Goal: Task Accomplishment & Management: Manage account settings

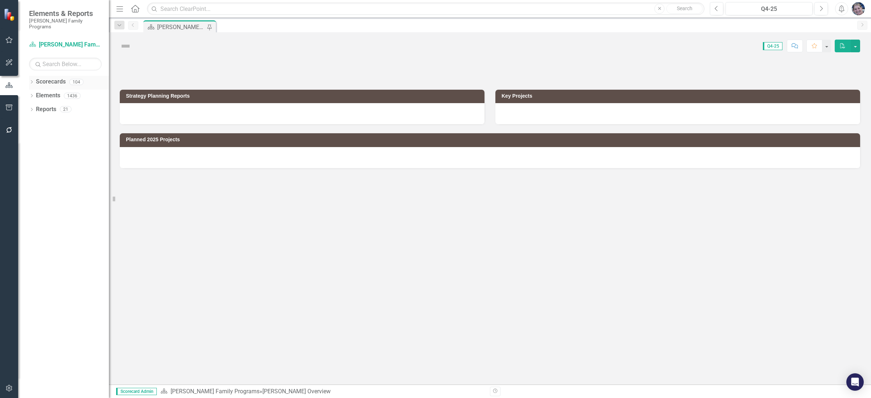
click at [29, 81] on icon "Dropdown" at bounding box center [31, 83] width 5 height 4
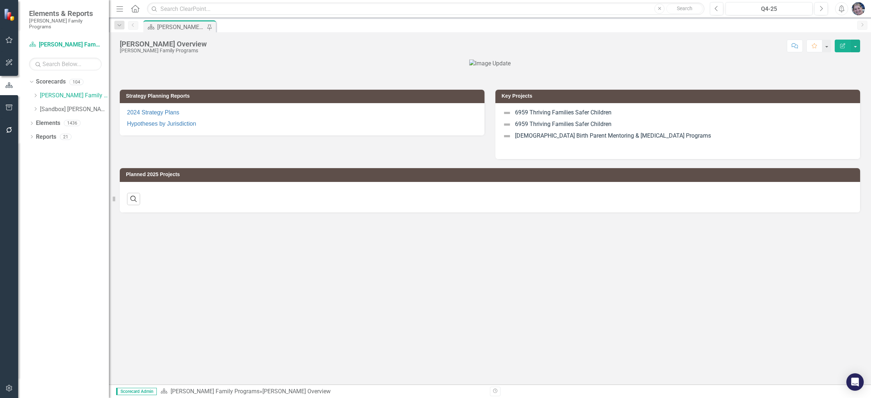
click at [32, 86] on div "Dropdown Scorecards 104 Dropdown [PERSON_NAME] Family Programs Dropdown Strateg…" at bounding box center [69, 96] width 80 height 41
click at [34, 93] on icon "Dropdown" at bounding box center [35, 95] width 5 height 4
click at [42, 134] on icon "Dropdown" at bounding box center [42, 136] width 5 height 4
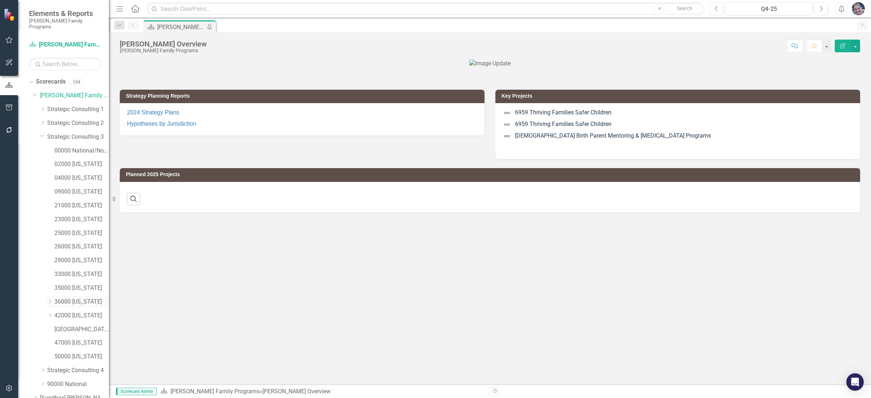
click at [48, 299] on icon "Dropdown" at bounding box center [49, 301] width 5 height 4
click at [73, 312] on link "36061 [US_STATE][GEOGRAPHIC_DATA]" at bounding box center [85, 316] width 47 height 8
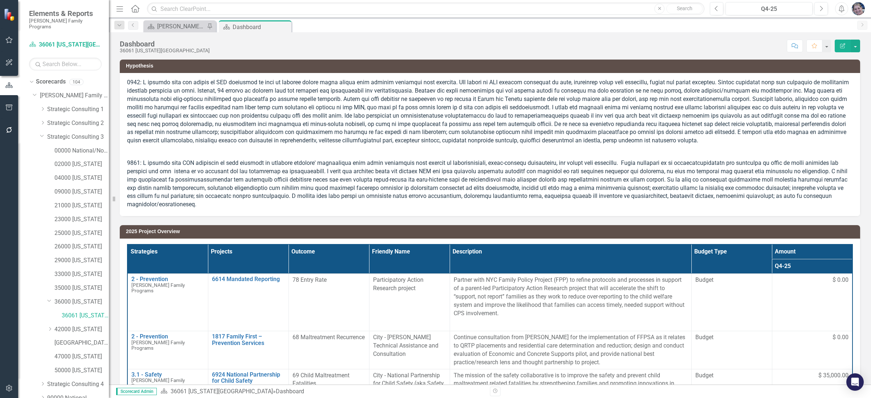
click at [277, 251] on th "Projects" at bounding box center [248, 258] width 81 height 29
click at [277, 251] on th "Projects Sort Ascending" at bounding box center [248, 258] width 81 height 29
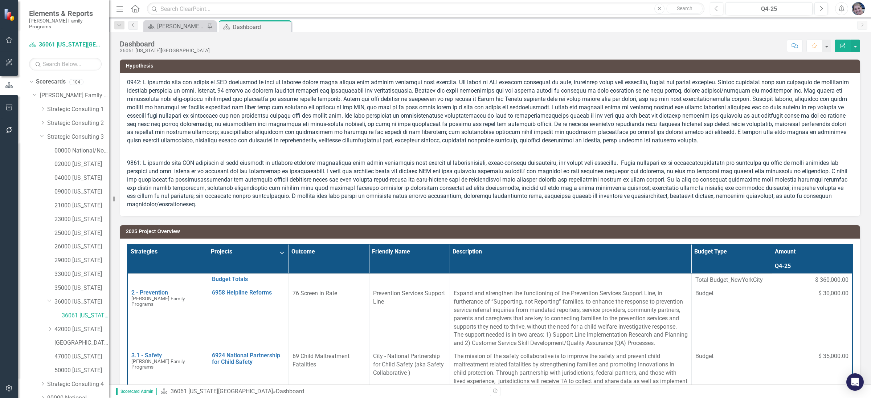
click at [278, 249] on th "Projects Sort Descending" at bounding box center [248, 258] width 81 height 29
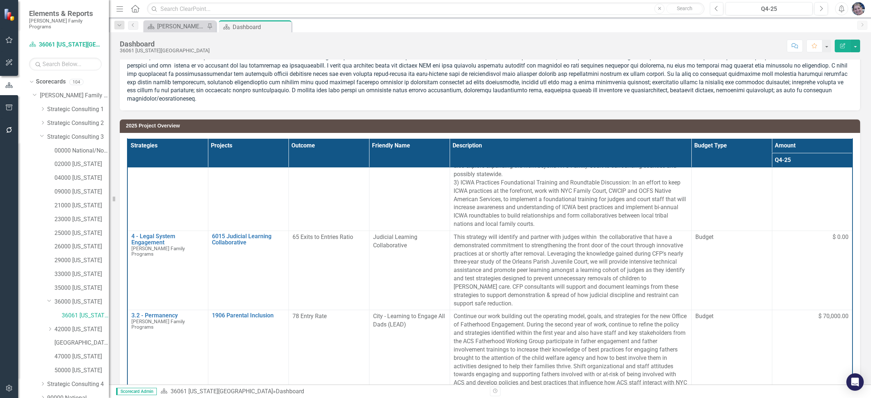
scroll to position [295, 0]
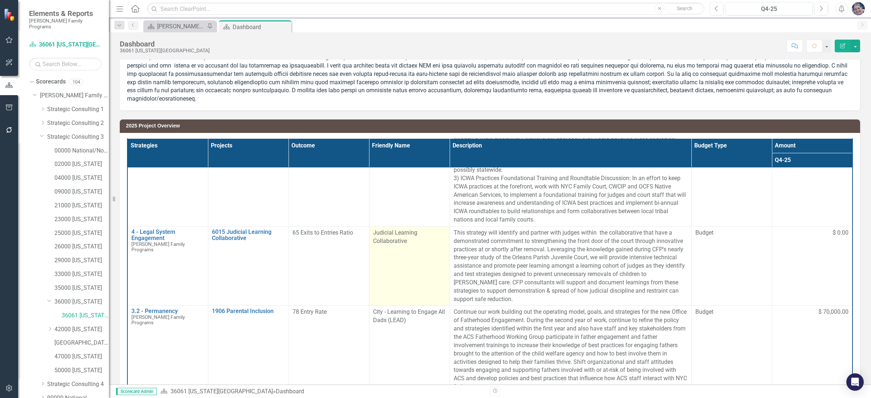
click at [409, 240] on div "Judicial Learning Collaborative" at bounding box center [409, 237] width 73 height 17
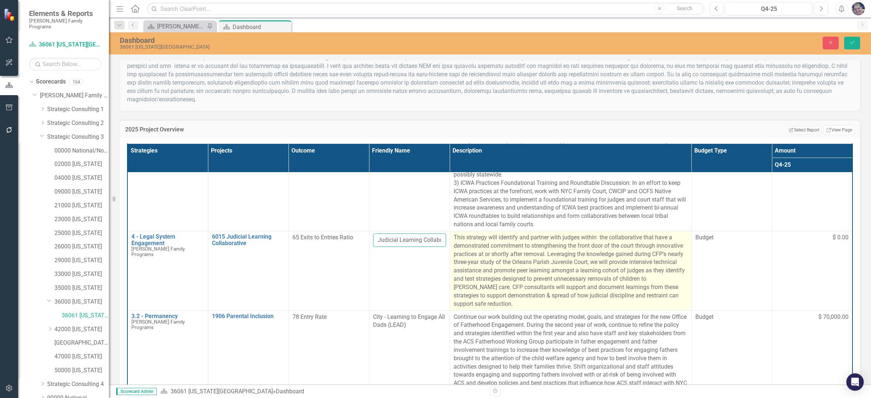
scroll to position [0, 17]
drag, startPoint x: 375, startPoint y: 241, endPoint x: 463, endPoint y: 242, distance: 88.2
click at [463, 242] on tr "4 - Legal System Engagement [PERSON_NAME] Family Programs Edit Edit Strategy Li…" at bounding box center [489, 271] width 725 height 80
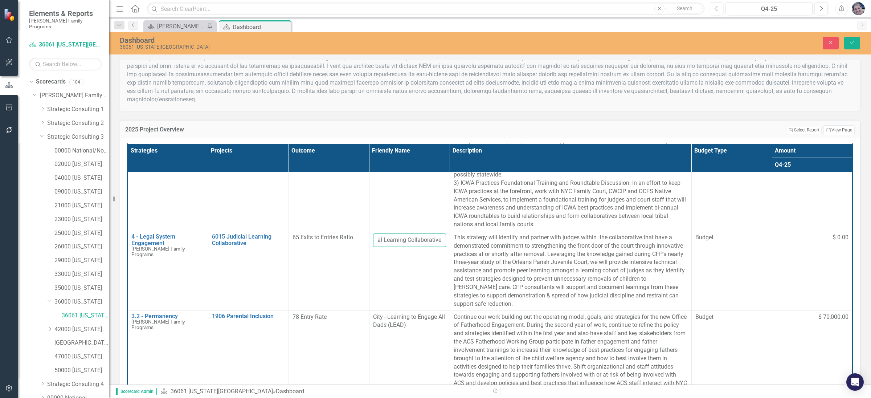
scroll to position [0, 0]
click at [85, 188] on link "09000 [US_STATE]" at bounding box center [81, 192] width 54 height 8
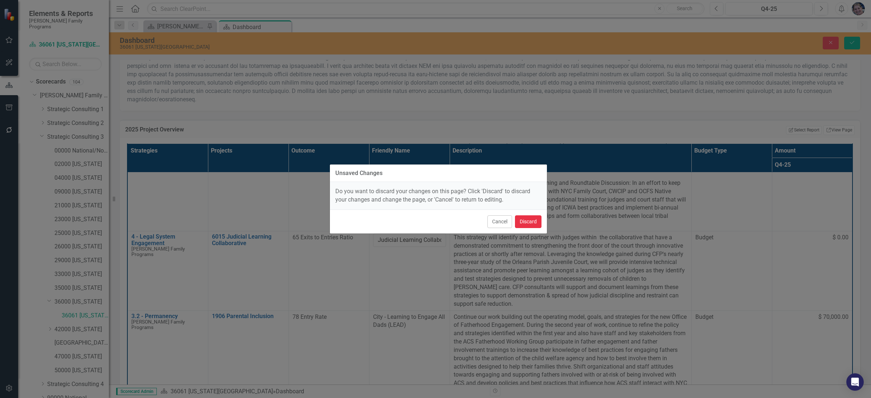
click at [528, 223] on button "Discard" at bounding box center [528, 221] width 27 height 13
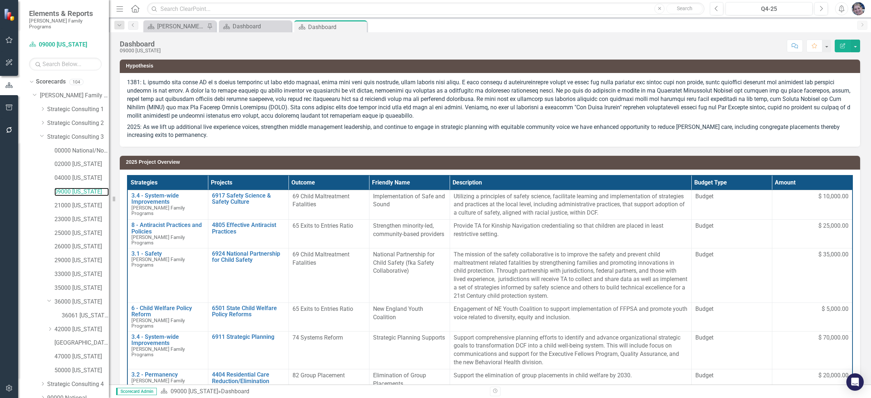
scroll to position [43, 0]
click at [46, 392] on link "Reports" at bounding box center [46, 396] width 20 height 8
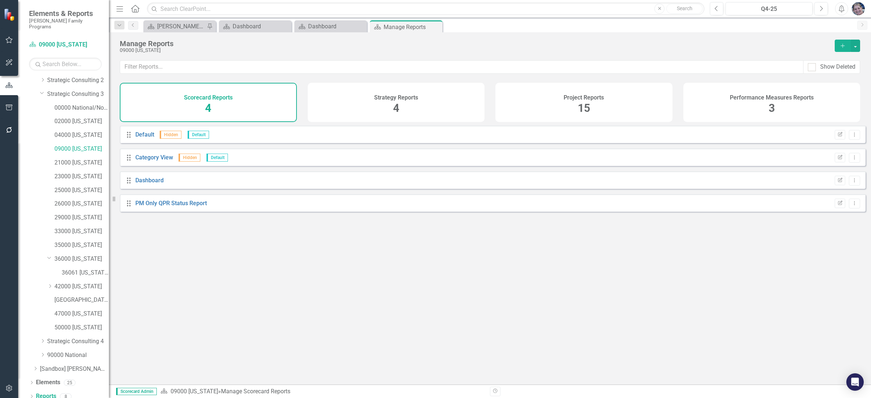
click at [590, 102] on div "Project Reports 15" at bounding box center [584, 102] width 177 height 39
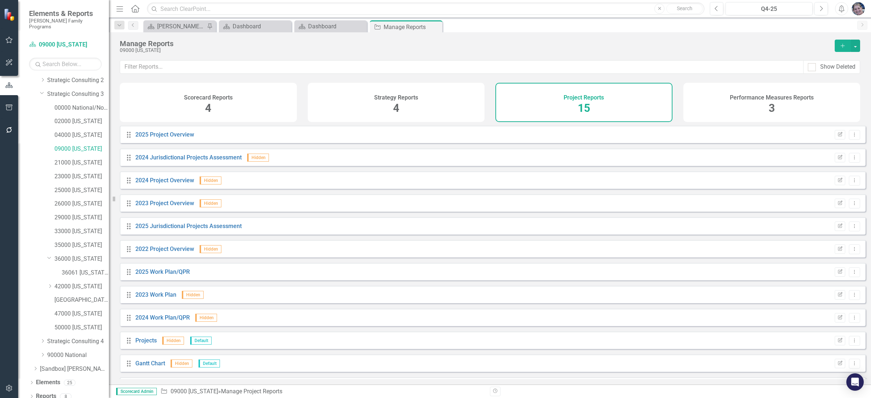
scroll to position [90, 0]
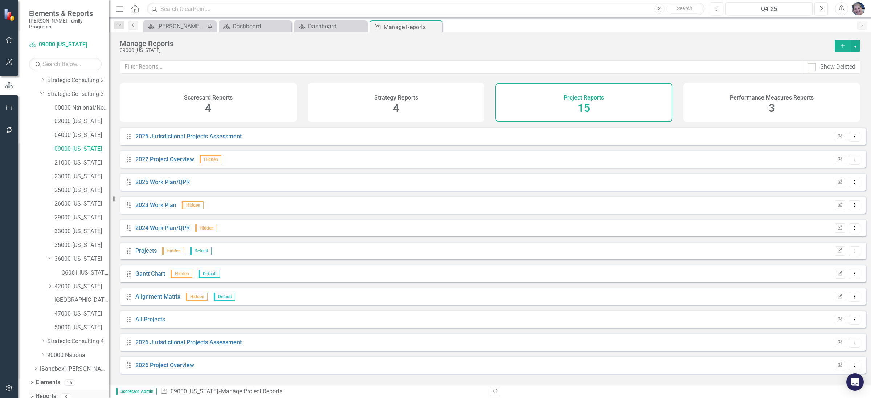
click at [32, 395] on icon at bounding box center [32, 396] width 2 height 3
click at [84, 377] on link "PM Only QPR Status Report" at bounding box center [73, 383] width 72 height 12
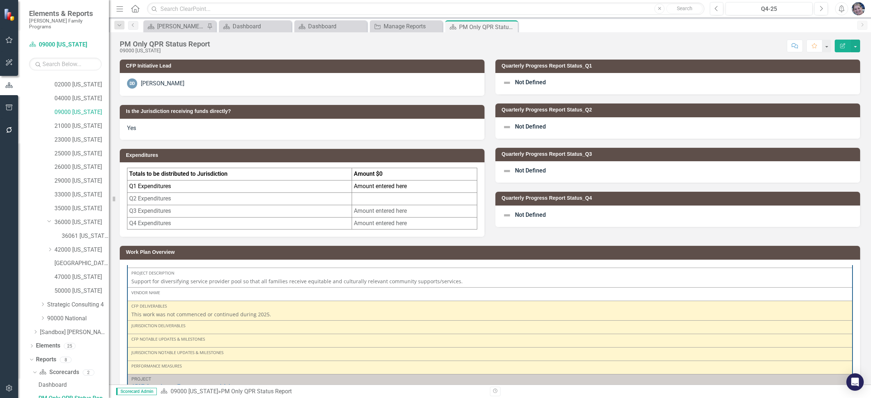
click at [531, 82] on span "Not Defined" at bounding box center [530, 82] width 31 height 7
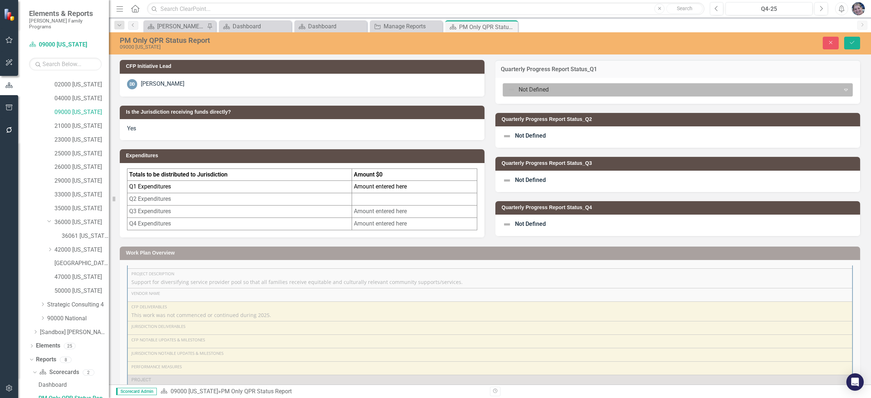
click at [531, 90] on div at bounding box center [672, 90] width 328 height 10
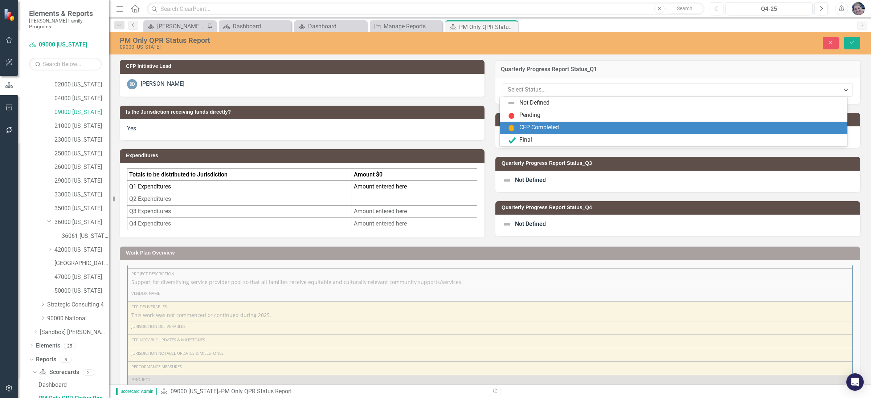
click at [528, 125] on div "CFP Completed" at bounding box center [540, 127] width 40 height 8
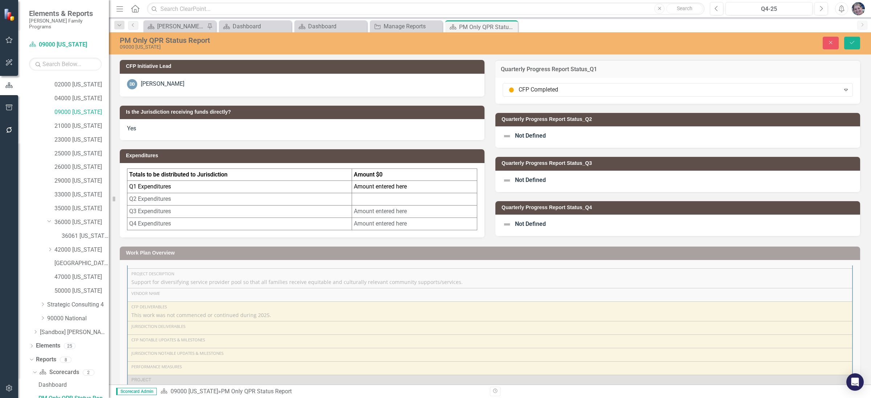
click at [528, 133] on span "Not Defined" at bounding box center [530, 135] width 31 height 7
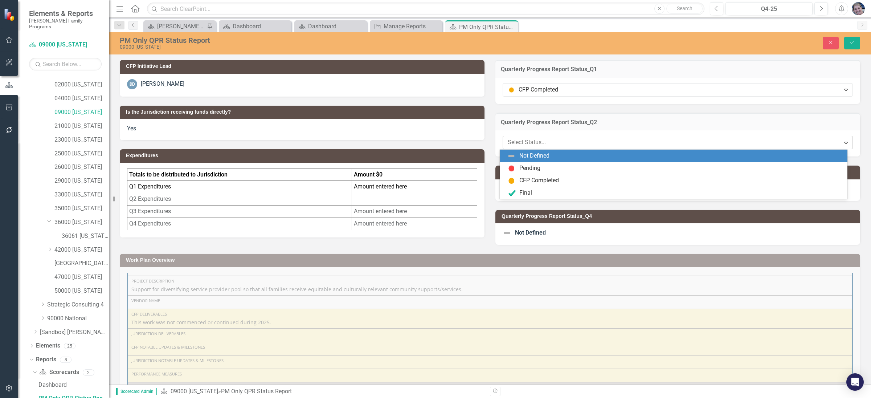
click at [530, 145] on div at bounding box center [672, 143] width 328 height 10
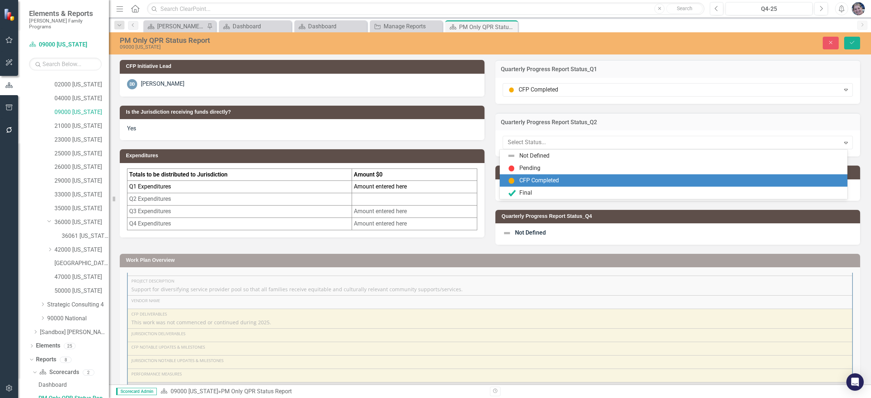
click at [530, 178] on div "CFP Completed" at bounding box center [540, 180] width 40 height 8
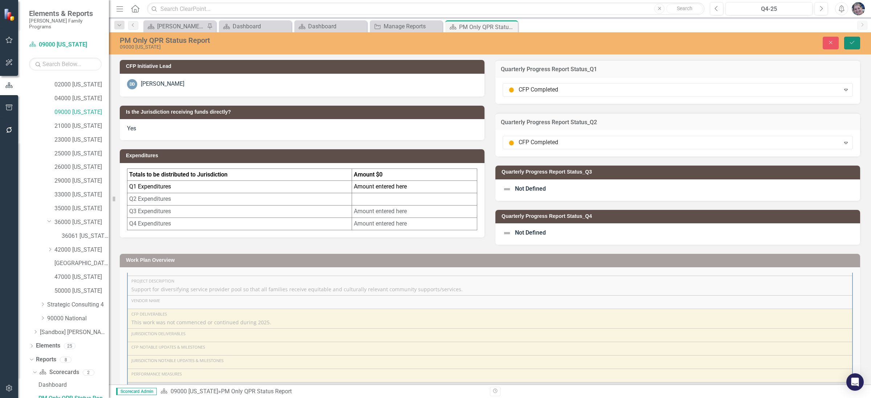
click at [854, 44] on icon "Save" at bounding box center [852, 42] width 7 height 5
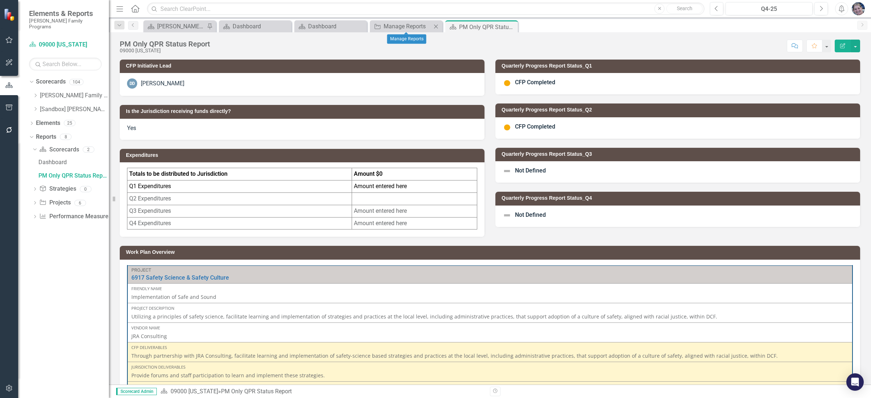
click at [438, 26] on icon "Close" at bounding box center [435, 27] width 7 height 6
click at [359, 27] on icon "Close" at bounding box center [360, 27] width 7 height 6
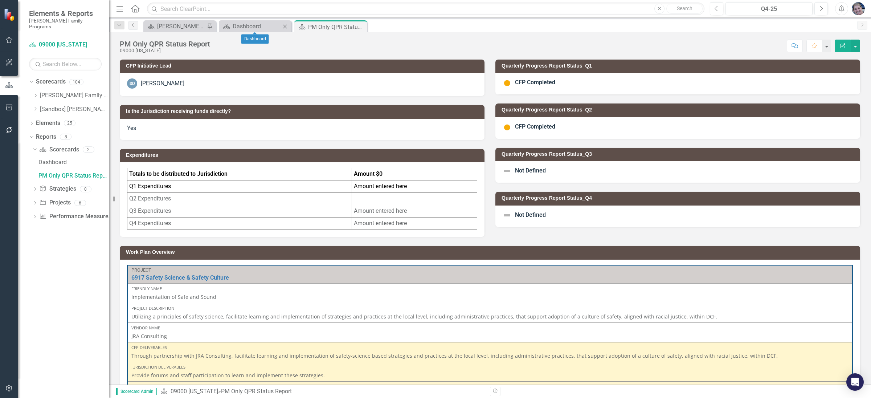
click at [281, 25] on icon "Close" at bounding box center [284, 27] width 7 height 6
click at [284, 26] on icon "Close" at bounding box center [284, 27] width 7 height 6
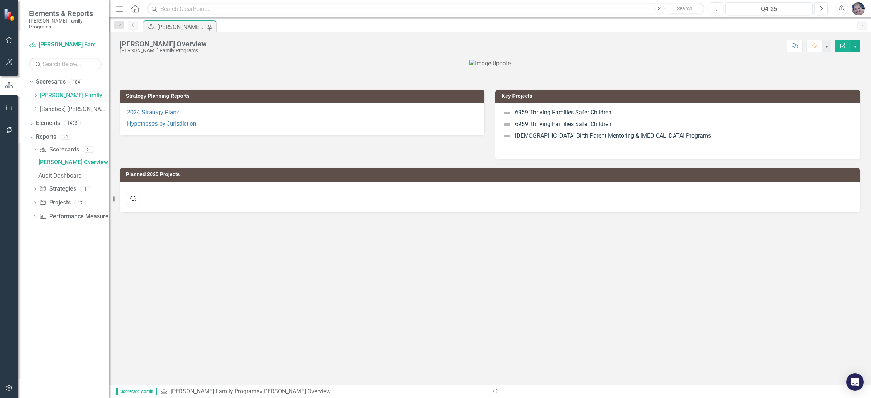
click at [36, 93] on icon "Dropdown" at bounding box center [35, 95] width 5 height 4
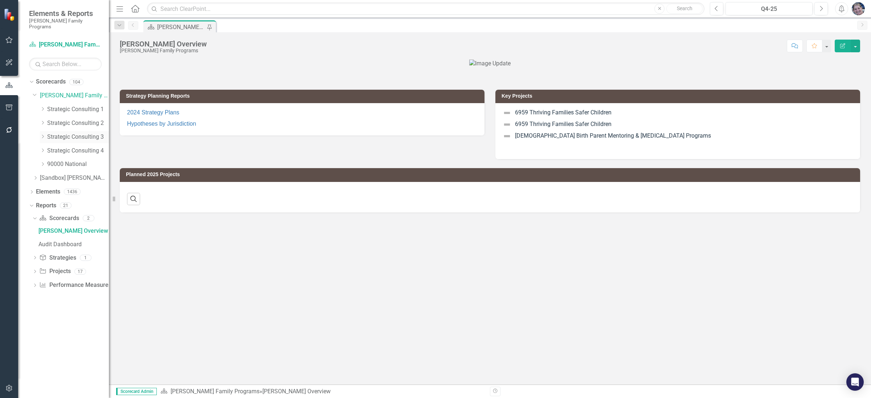
click at [42, 135] on icon at bounding box center [43, 137] width 2 height 4
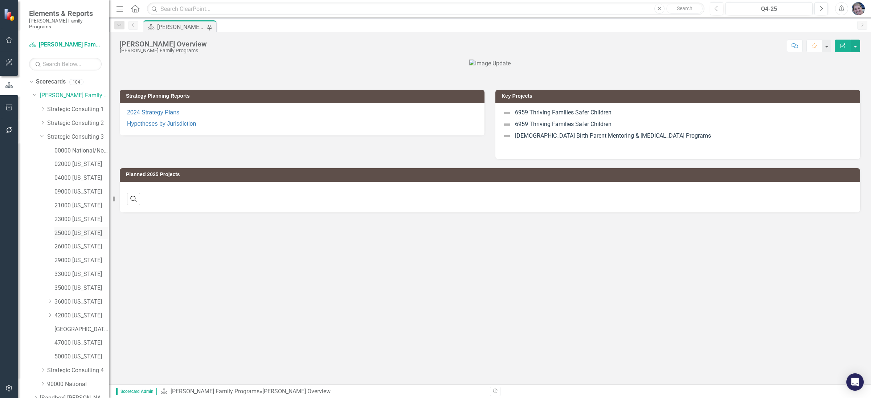
click at [69, 229] on link "25000 [US_STATE]" at bounding box center [81, 233] width 54 height 8
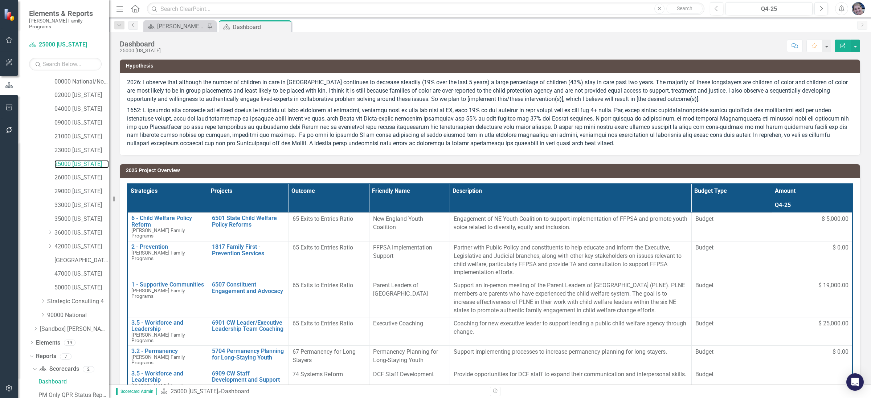
scroll to position [120, 0]
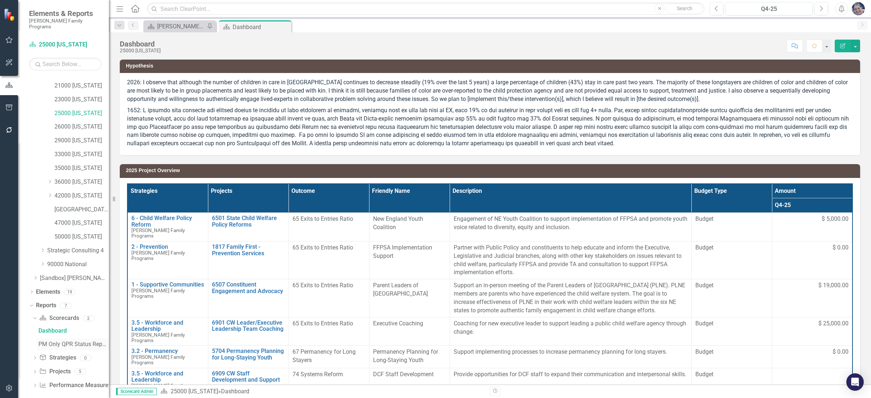
click at [59, 341] on div "PM Only QPR Status Report" at bounding box center [73, 344] width 70 height 7
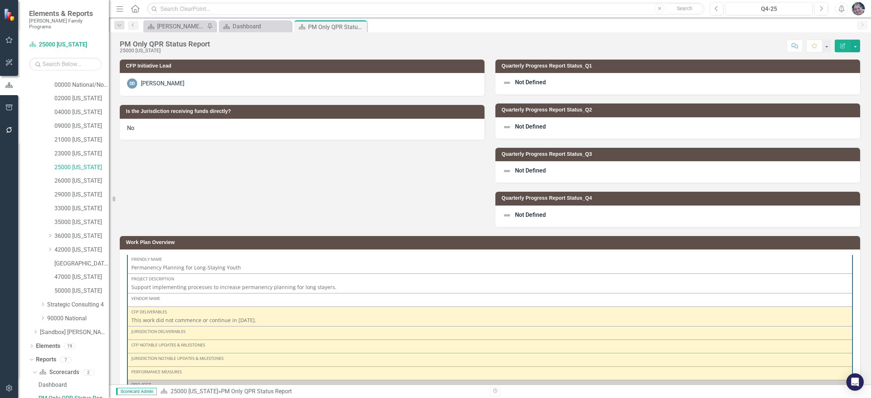
click at [534, 82] on span "Not Defined" at bounding box center [530, 82] width 31 height 7
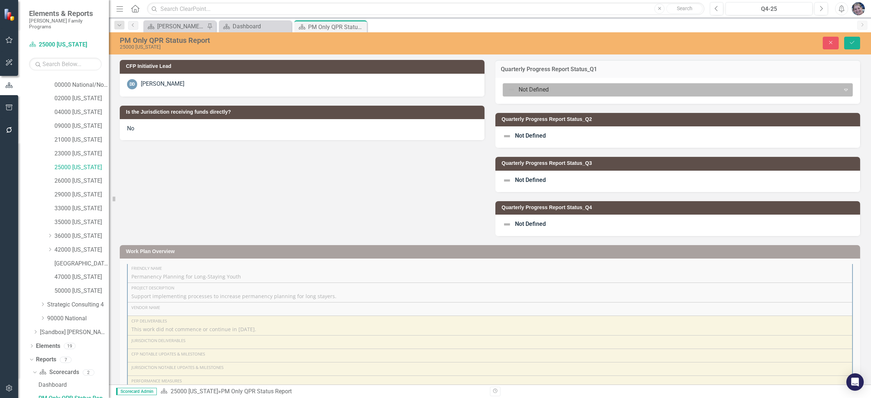
click at [534, 89] on div at bounding box center [672, 90] width 328 height 10
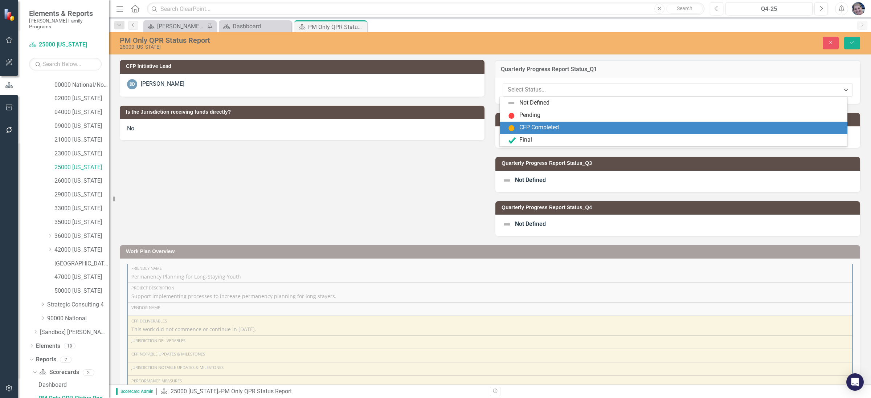
click at [534, 123] on div "CFP Completed" at bounding box center [540, 127] width 40 height 8
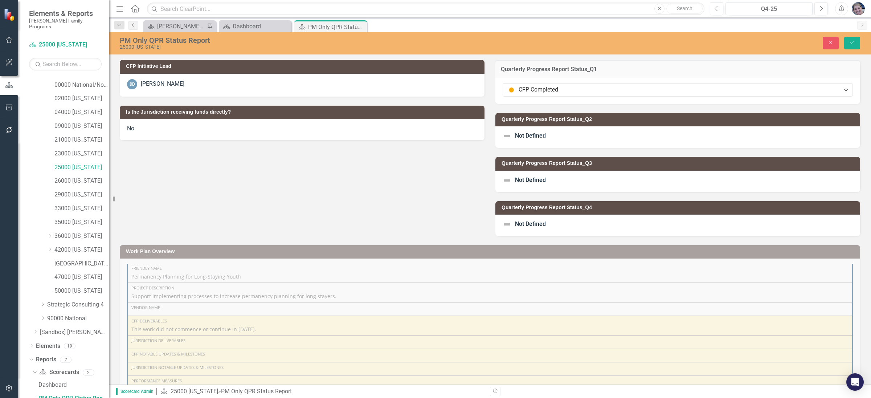
click at [534, 135] on span "Not Defined" at bounding box center [530, 135] width 31 height 7
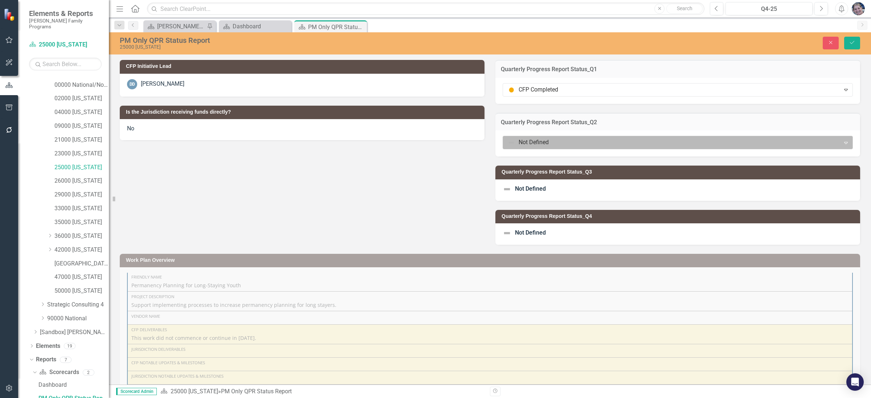
click at [533, 139] on div at bounding box center [672, 143] width 328 height 10
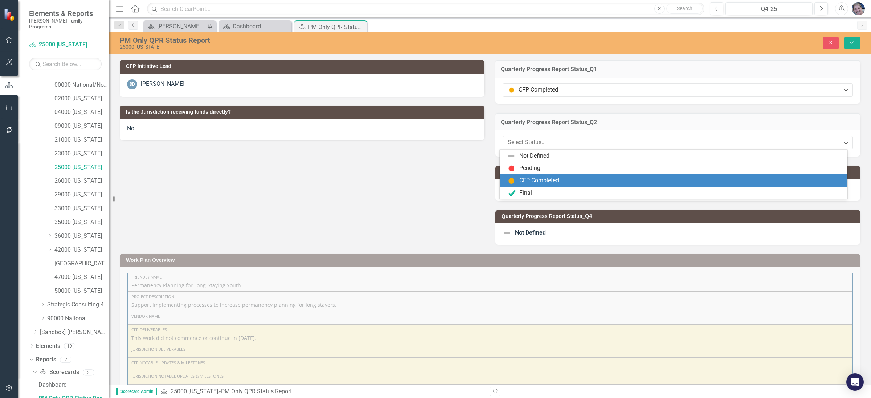
click at [537, 182] on div "CFP Completed" at bounding box center [540, 180] width 40 height 8
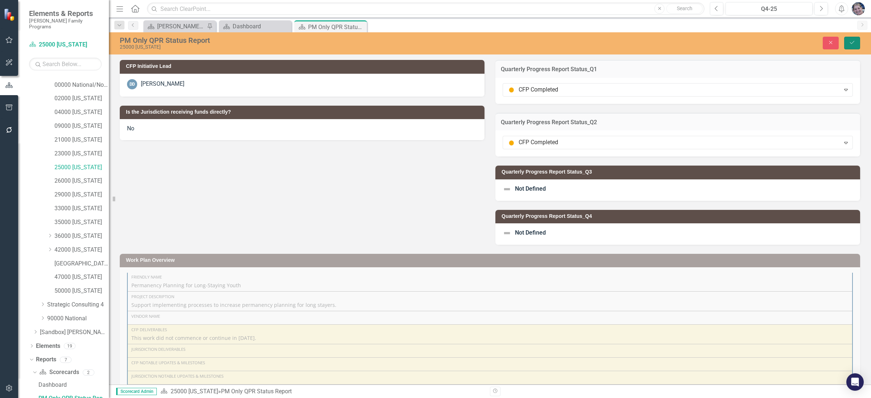
click at [850, 40] on icon "Save" at bounding box center [852, 42] width 7 height 5
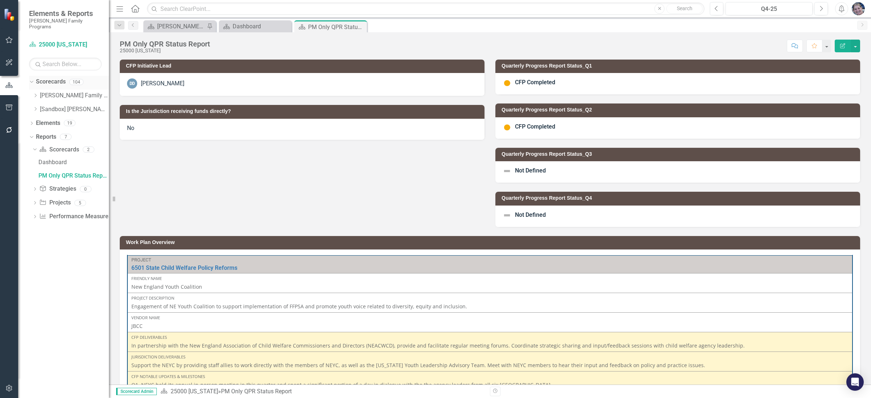
click at [31, 79] on icon "Dropdown" at bounding box center [31, 81] width 4 height 5
click at [32, 80] on icon at bounding box center [32, 81] width 2 height 3
click at [34, 93] on icon "Dropdown" at bounding box center [35, 95] width 5 height 4
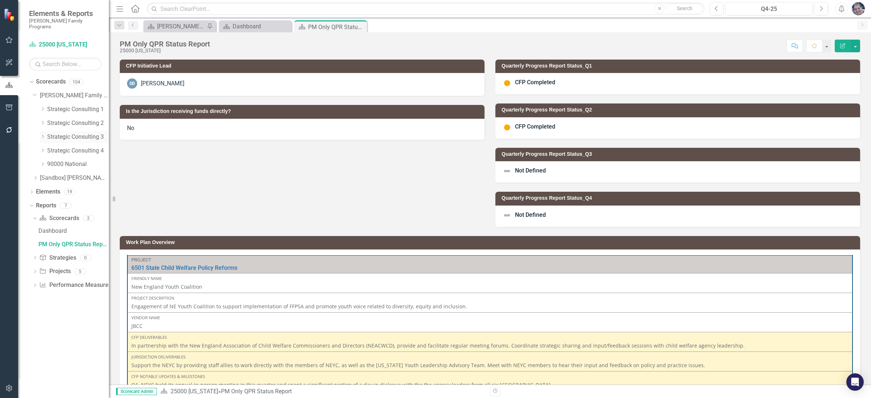
click at [43, 135] on icon at bounding box center [43, 137] width 2 height 4
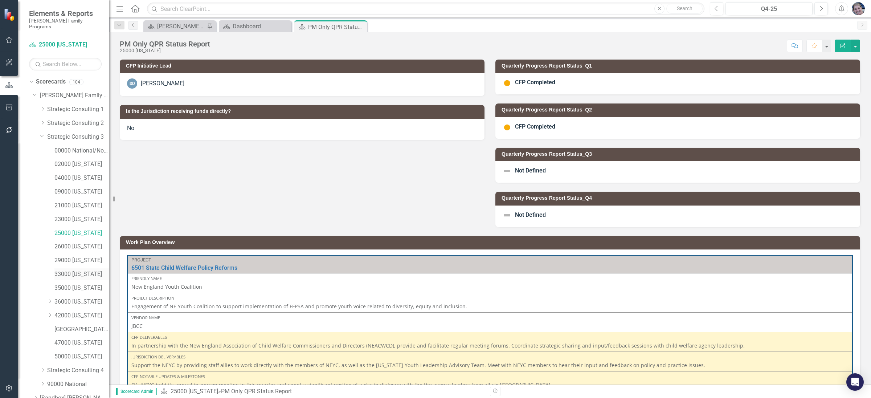
click at [84, 270] on link "33000 [US_STATE]" at bounding box center [81, 274] width 54 height 8
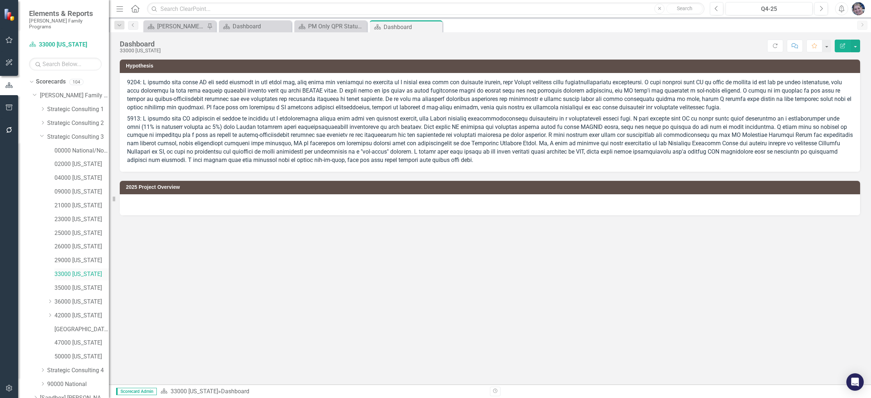
scroll to position [53, 0]
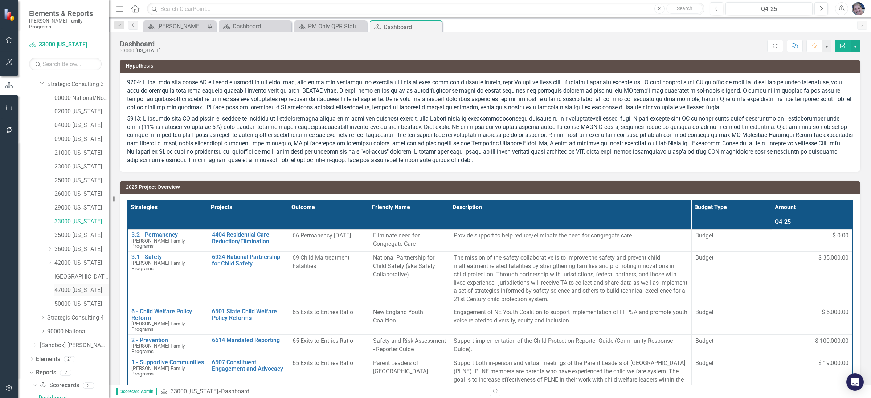
click at [102, 288] on link "47000 [US_STATE]" at bounding box center [81, 290] width 54 height 8
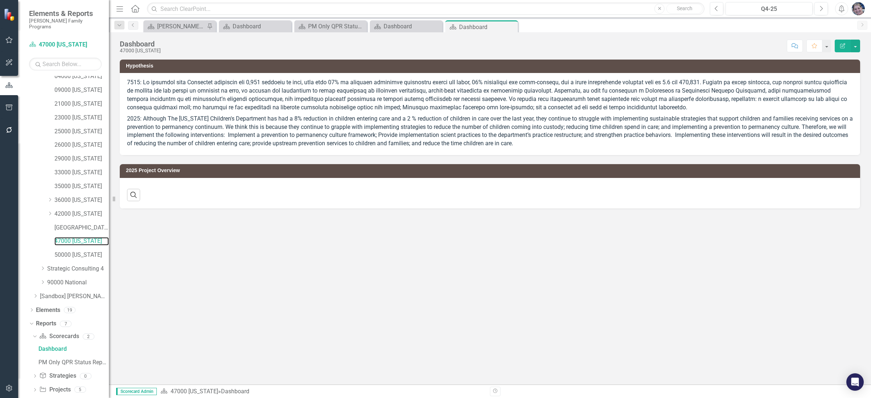
scroll to position [103, 0]
click at [68, 357] on div "PM Only QPR Status Report" at bounding box center [73, 360] width 70 height 7
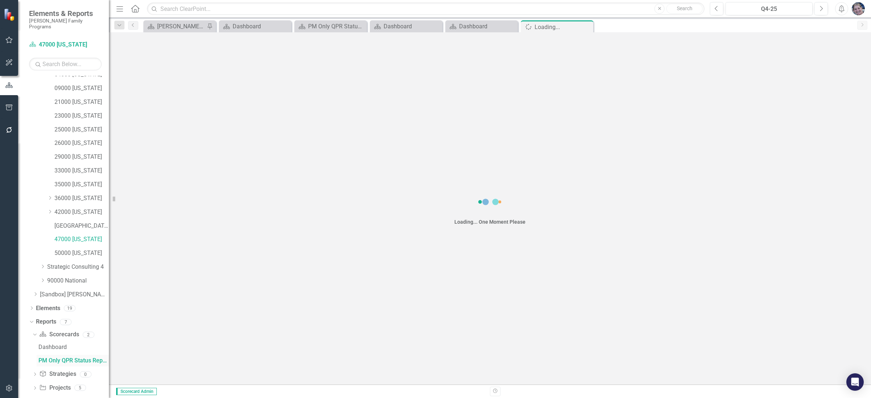
scroll to position [66, 0]
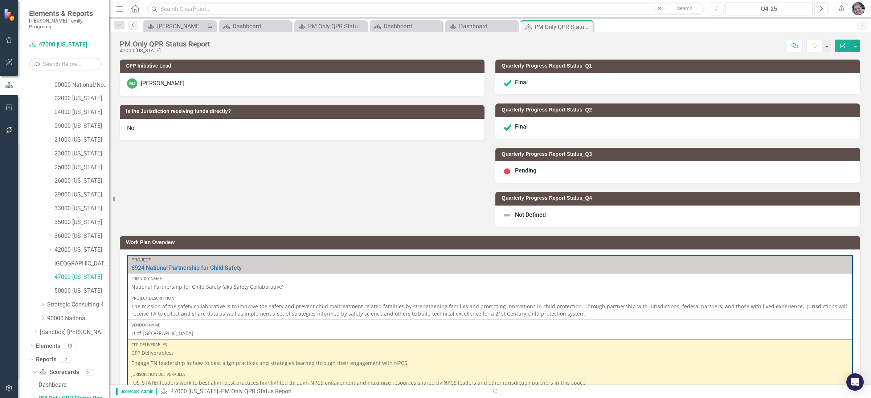
click at [73, 150] on link "23000 [US_STATE]" at bounding box center [81, 154] width 54 height 8
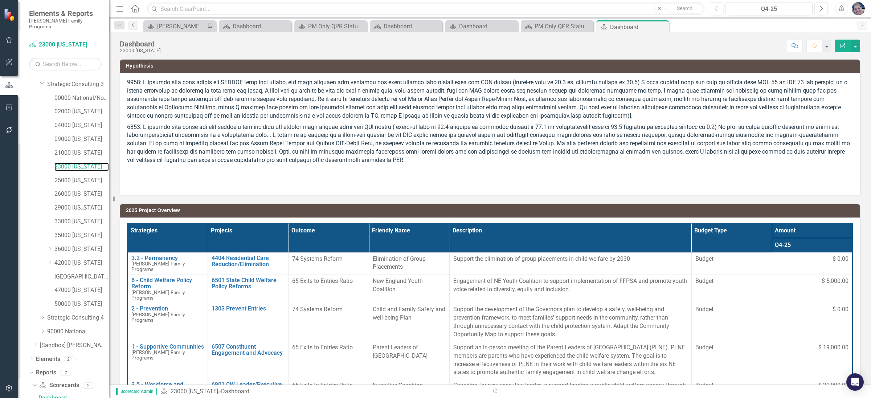
scroll to position [120, 0]
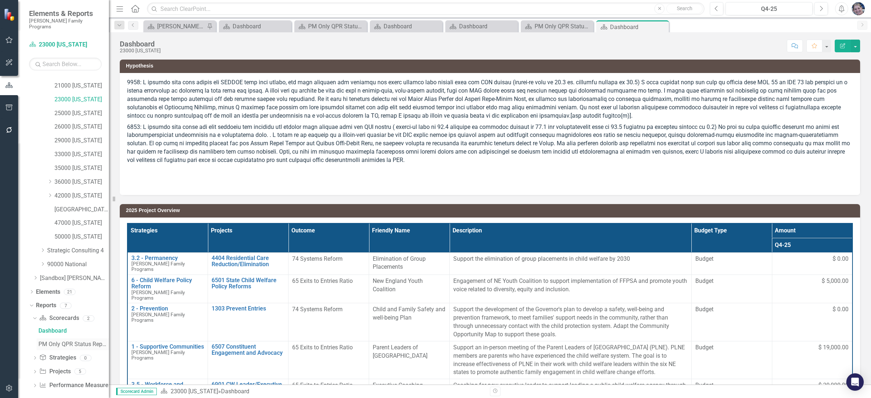
click at [78, 341] on div "PM Only QPR Status Report" at bounding box center [73, 344] width 70 height 7
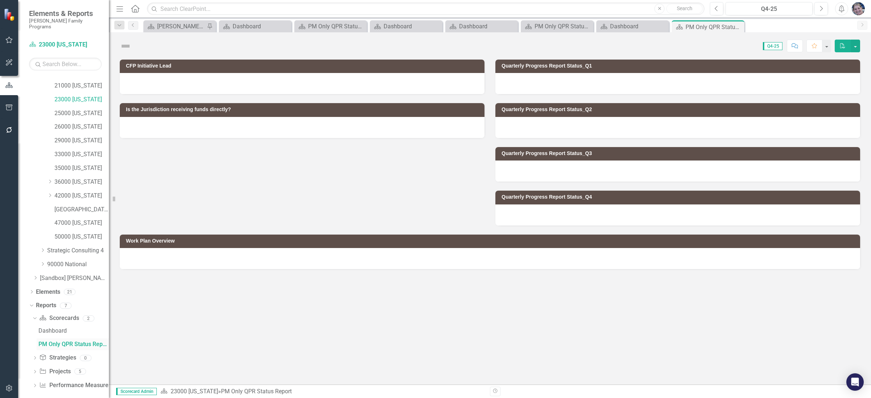
scroll to position [66, 0]
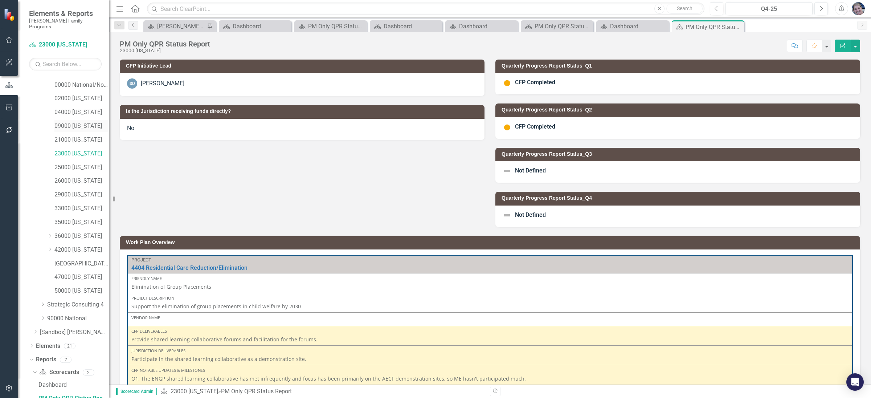
click at [91, 122] on link "09000 [US_STATE]" at bounding box center [81, 126] width 54 height 8
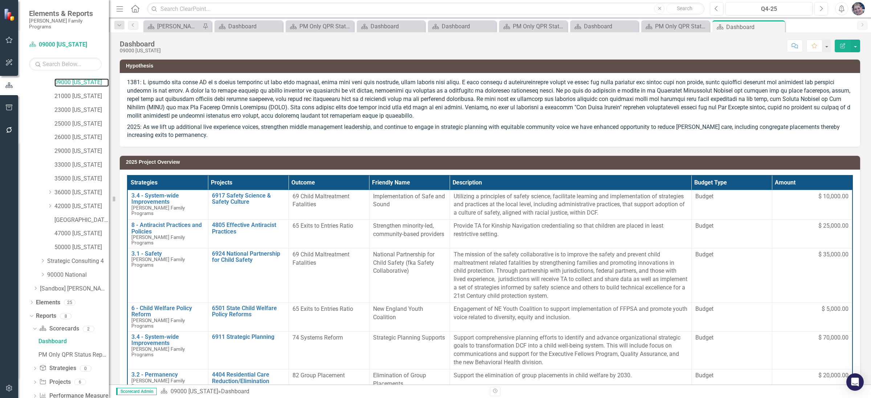
scroll to position [110, 0]
click at [67, 350] on div "PM Only QPR Status Report" at bounding box center [73, 353] width 70 height 7
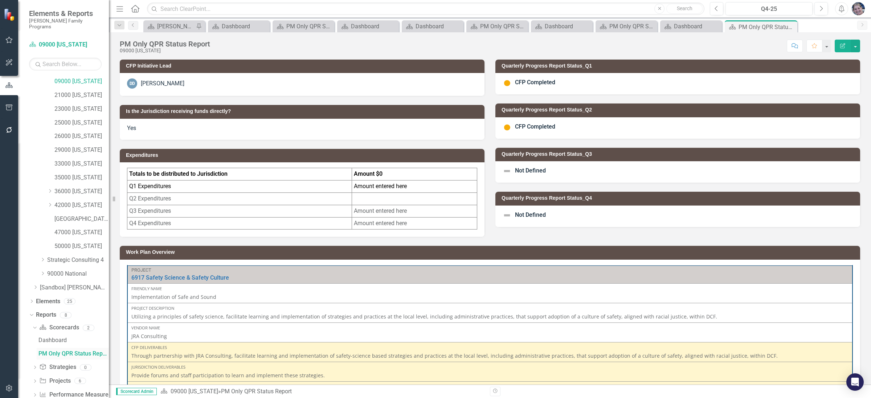
scroll to position [66, 0]
click at [86, 150] on link "23000 [US_STATE]" at bounding box center [81, 154] width 54 height 8
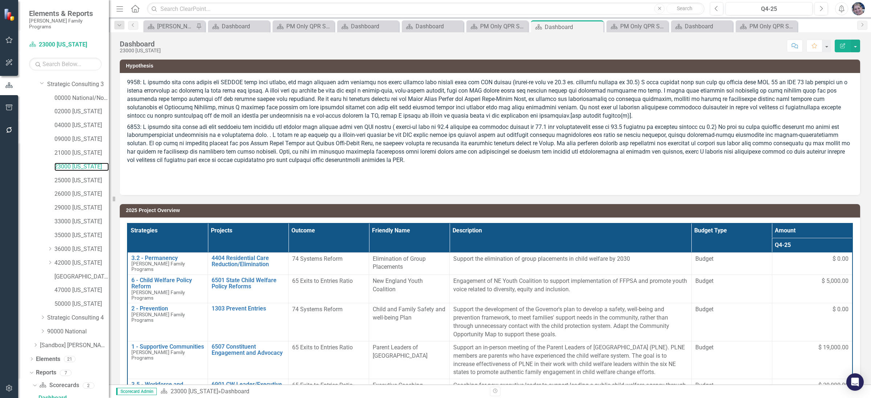
scroll to position [120, 0]
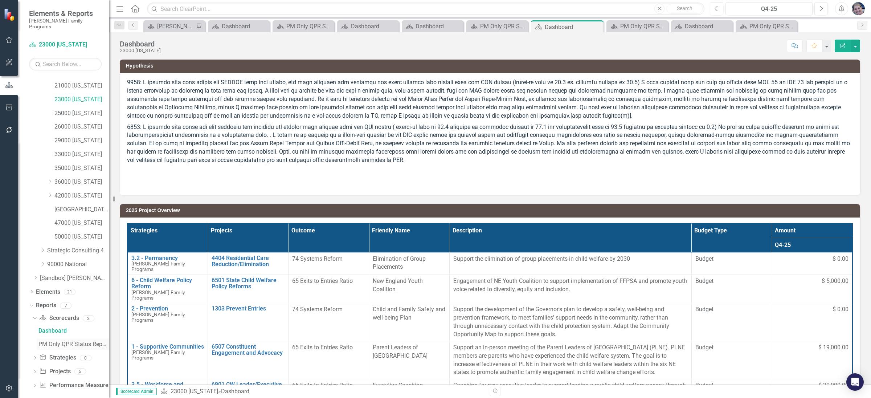
click at [94, 341] on div "PM Only QPR Status Report" at bounding box center [73, 344] width 70 height 7
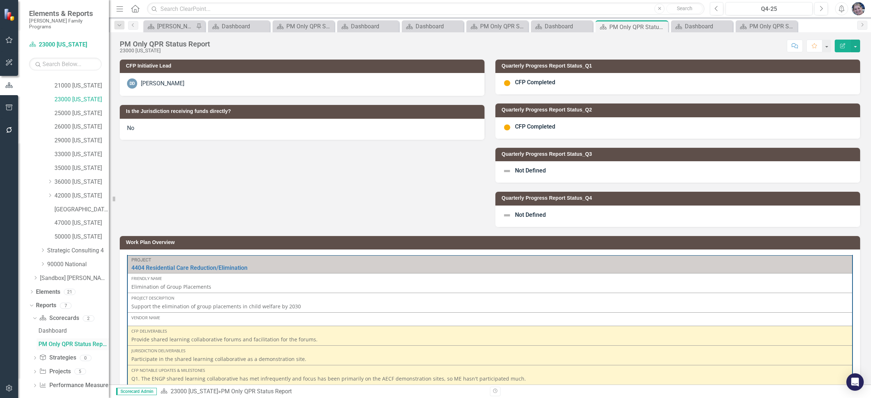
scroll to position [66, 0]
click at [81, 163] on link "25000 [US_STATE]" at bounding box center [81, 167] width 54 height 8
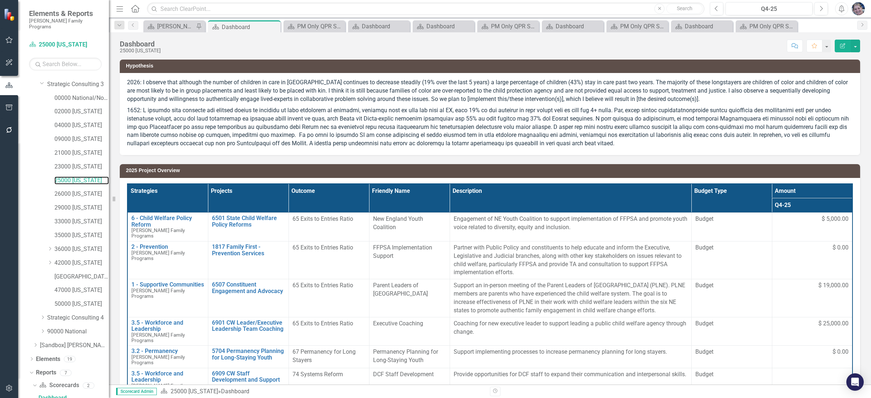
scroll to position [120, 0]
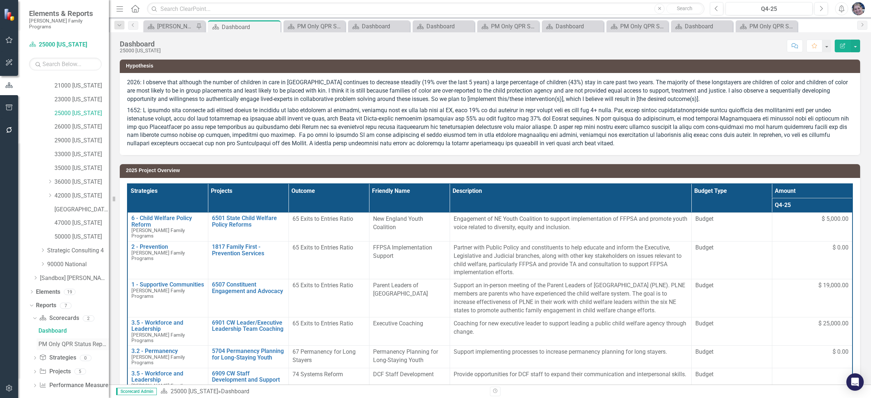
click at [77, 341] on div "PM Only QPR Status Report" at bounding box center [73, 344] width 70 height 7
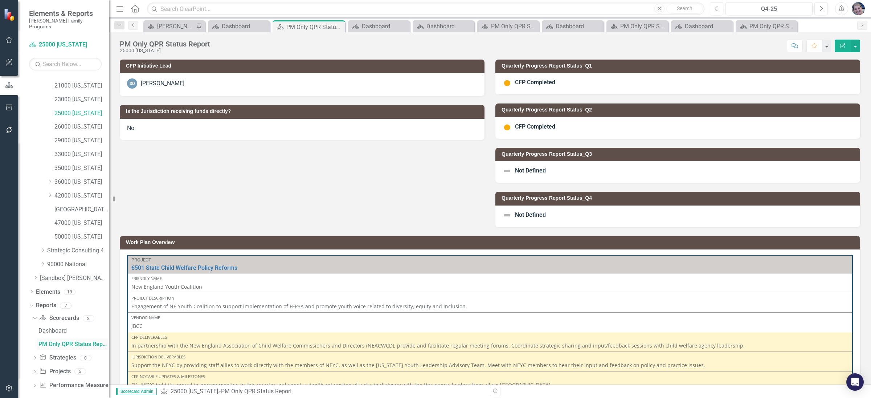
scroll to position [66, 0]
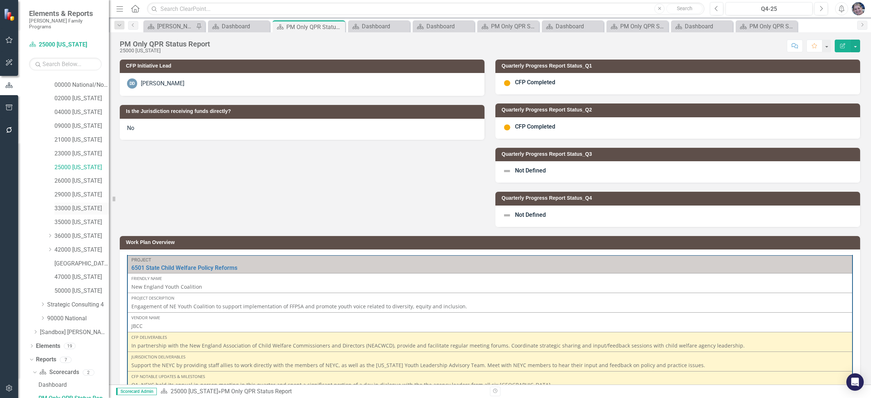
click at [78, 204] on link "33000 [US_STATE]" at bounding box center [81, 208] width 54 height 8
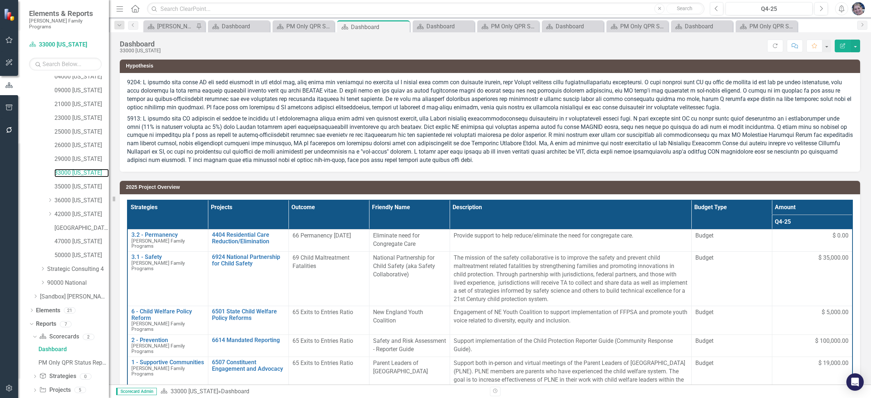
scroll to position [120, 0]
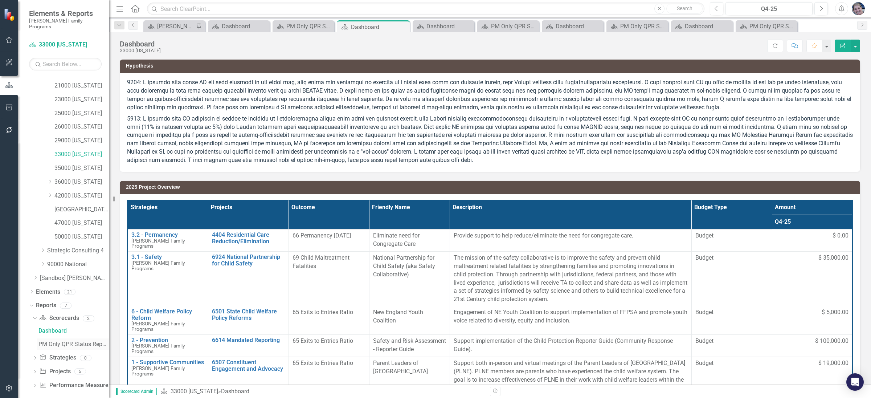
click at [91, 341] on div "PM Only QPR Status Report" at bounding box center [73, 344] width 70 height 7
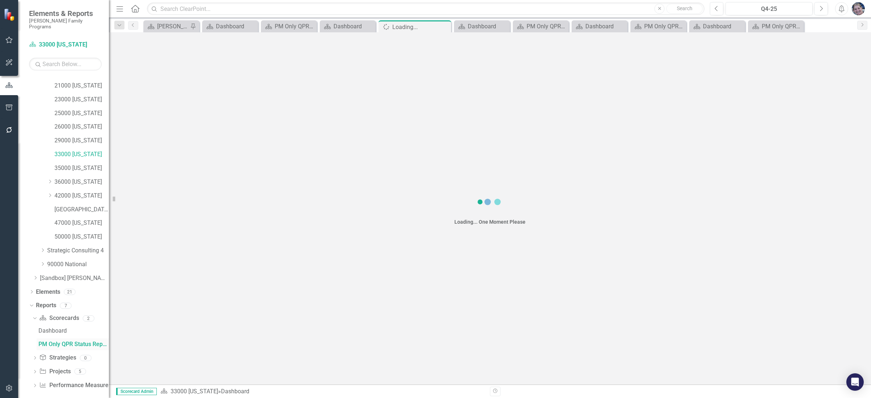
scroll to position [66, 0]
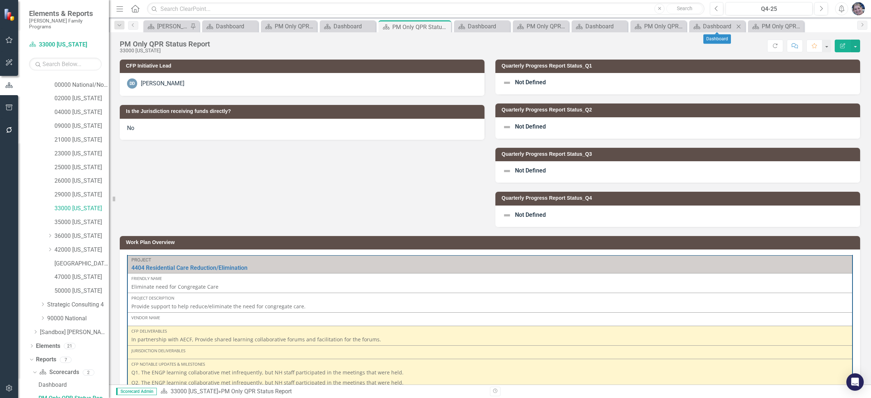
click at [740, 28] on icon "Close" at bounding box center [738, 27] width 7 height 6
click at [730, 28] on icon "Close" at bounding box center [726, 27] width 7 height 6
click at [708, 27] on icon "Close" at bounding box center [707, 27] width 7 height 6
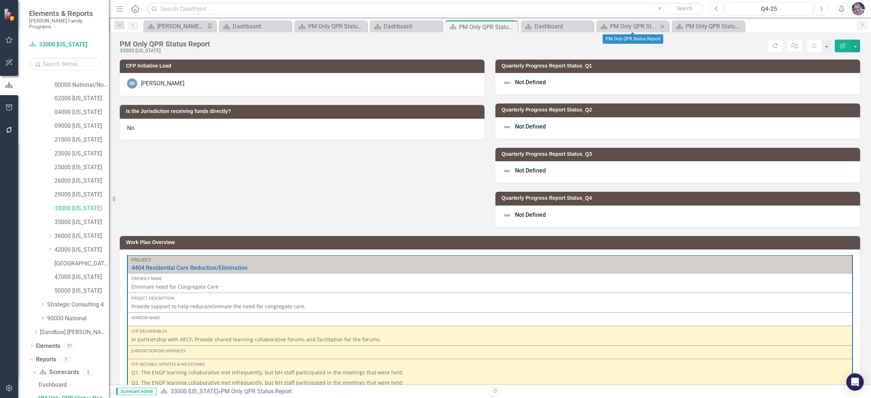
click at [662, 28] on icon "Close" at bounding box center [662, 27] width 7 height 6
click at [590, 26] on icon "Close" at bounding box center [586, 27] width 7 height 6
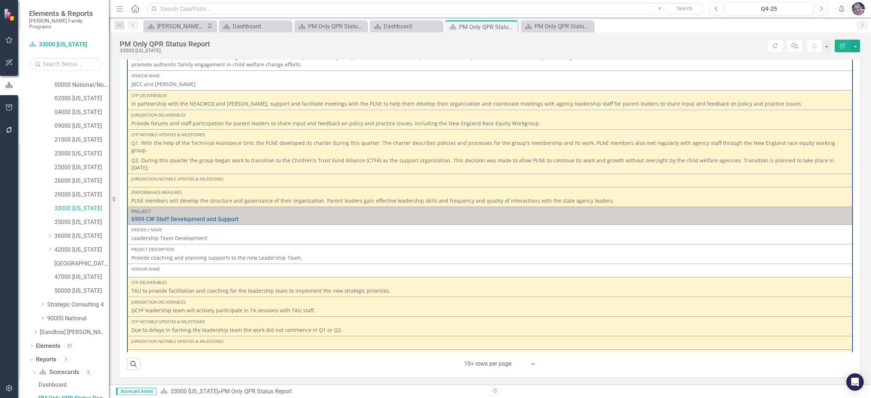
scroll to position [741, 0]
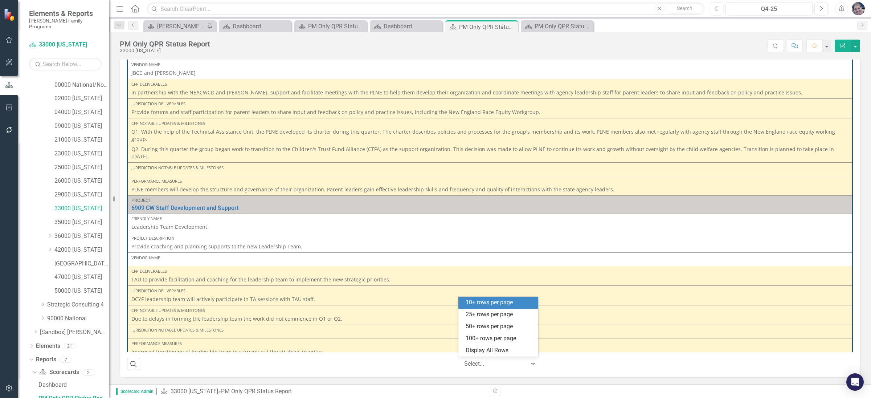
click at [495, 364] on div at bounding box center [495, 364] width 62 height 10
click at [497, 351] on div "Display All Rows" at bounding box center [500, 350] width 68 height 8
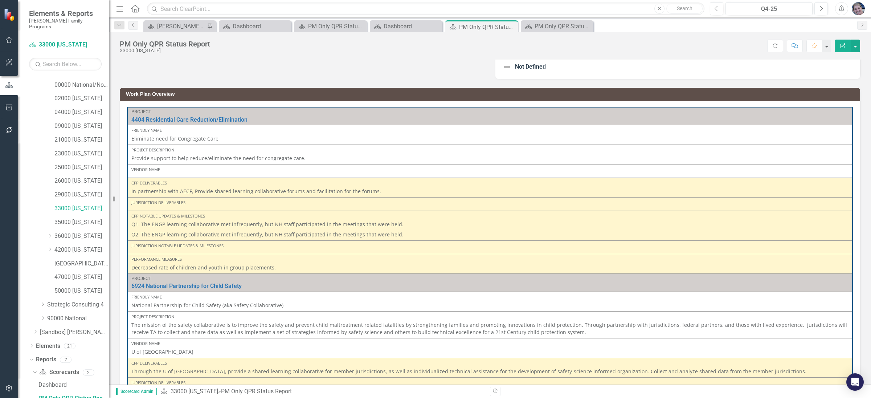
scroll to position [0, 0]
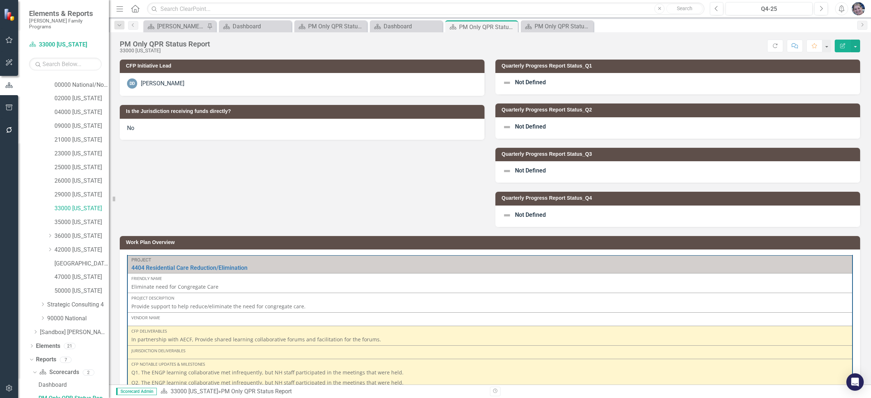
click at [545, 81] on div "Not Defined" at bounding box center [678, 83] width 365 height 21
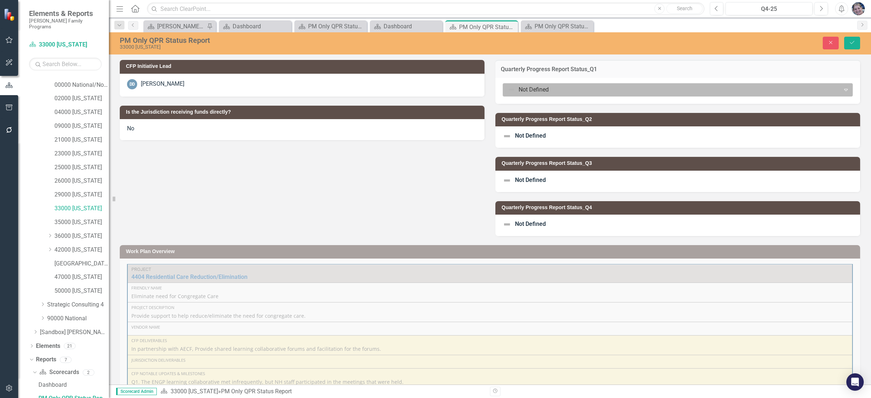
click at [545, 89] on div at bounding box center [672, 90] width 328 height 10
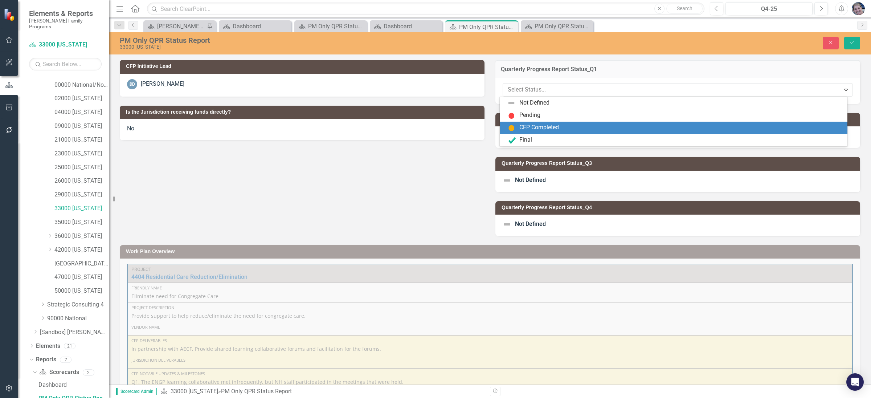
click at [541, 125] on div "CFP Completed" at bounding box center [540, 127] width 40 height 8
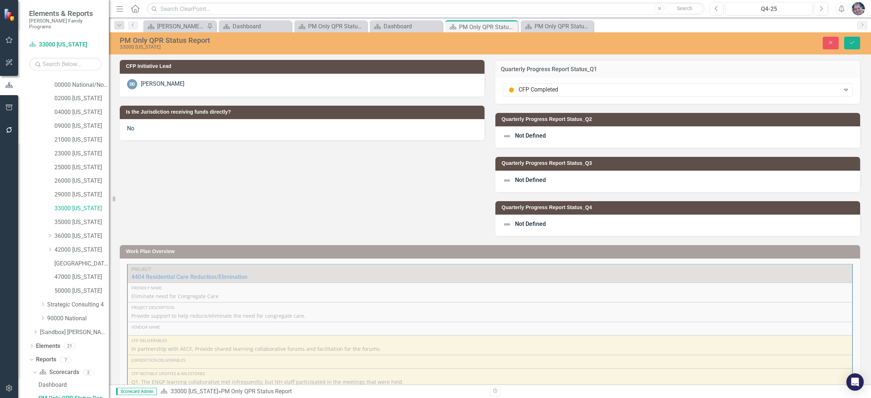
click at [540, 136] on span "Not Defined" at bounding box center [530, 135] width 31 height 7
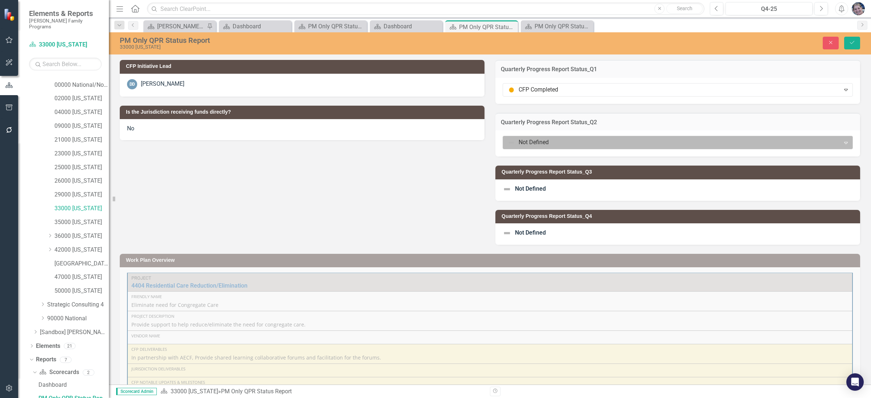
click at [538, 144] on div at bounding box center [672, 143] width 328 height 10
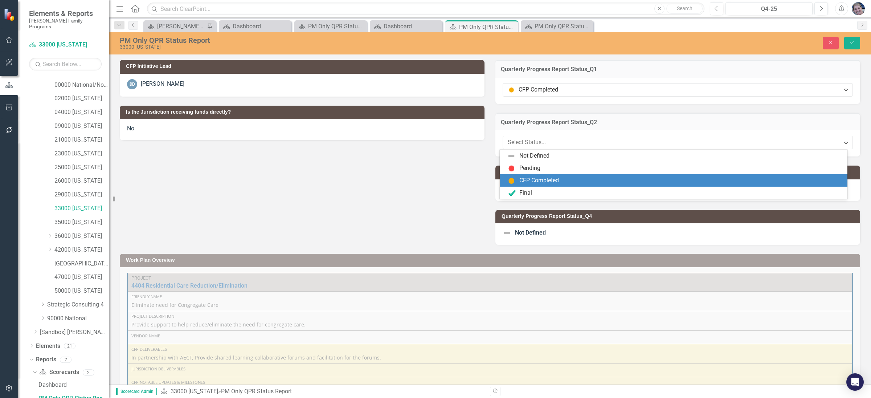
click at [533, 179] on div "CFP Completed" at bounding box center [540, 180] width 40 height 8
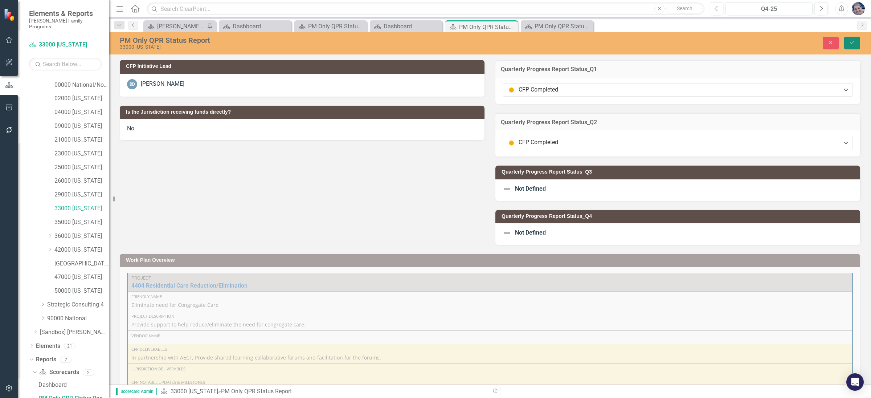
click at [857, 44] on button "Save" at bounding box center [853, 43] width 16 height 13
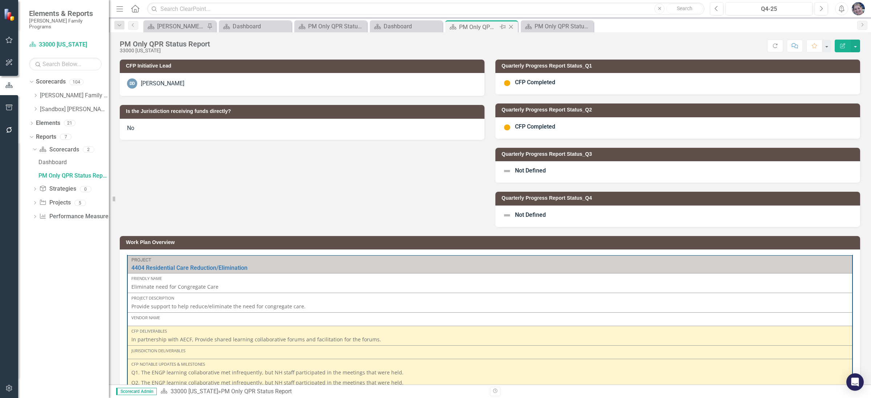
click at [512, 24] on icon "Close" at bounding box center [511, 27] width 7 height 6
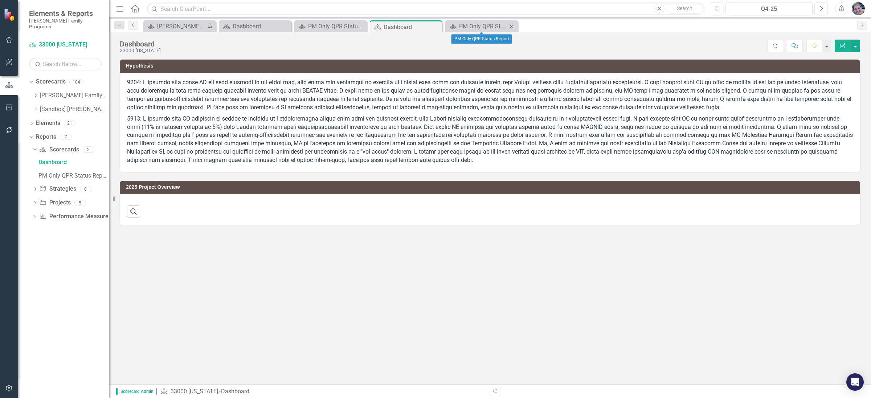
click at [512, 24] on icon "Close" at bounding box center [511, 27] width 7 height 6
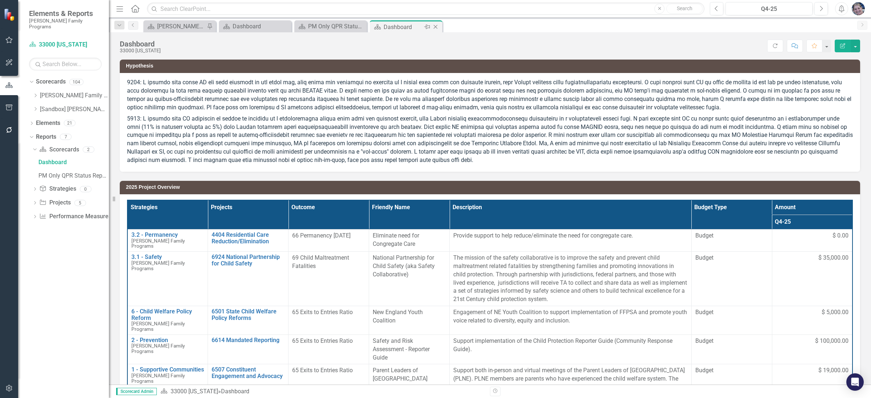
click at [437, 27] on icon "Close" at bounding box center [435, 27] width 7 height 6
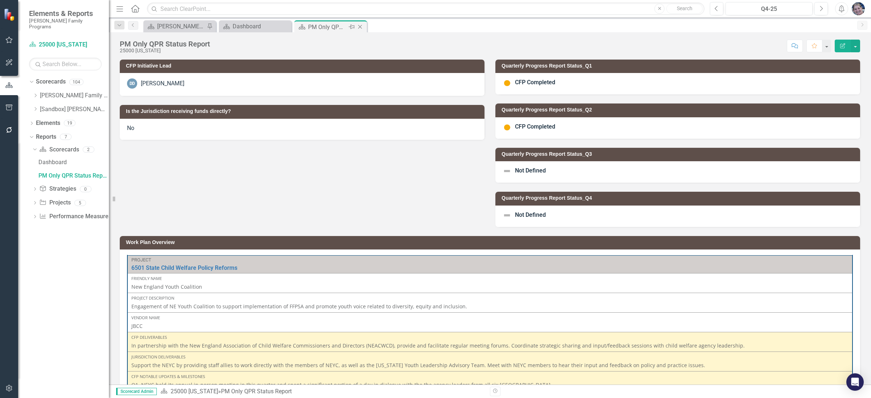
click at [362, 25] on icon "Close" at bounding box center [360, 27] width 7 height 6
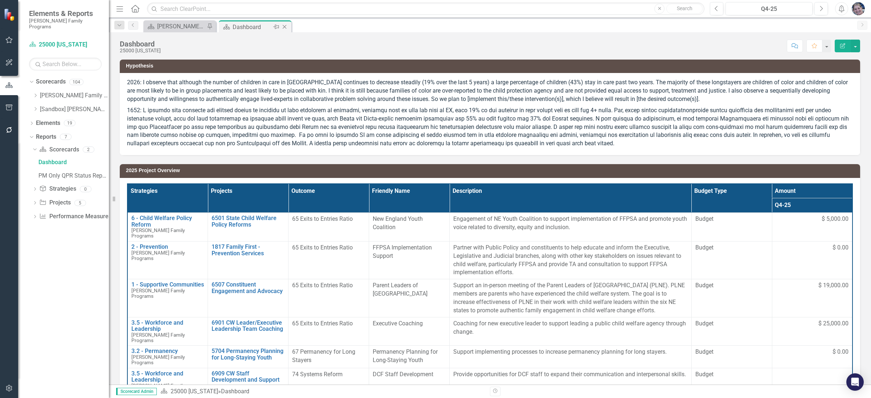
click at [286, 28] on icon at bounding box center [285, 27] width 4 height 4
